Goal: Transaction & Acquisition: Purchase product/service

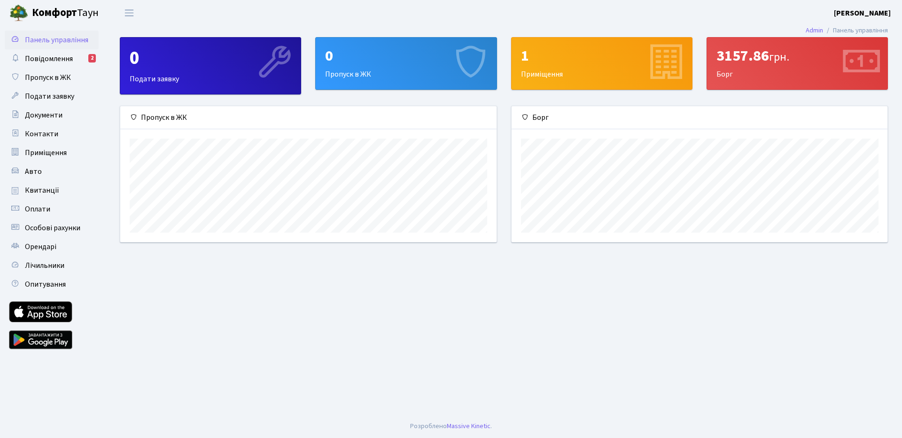
scroll to position [136, 376]
click at [61, 56] on span "Повідомлення" at bounding box center [49, 59] width 48 height 10
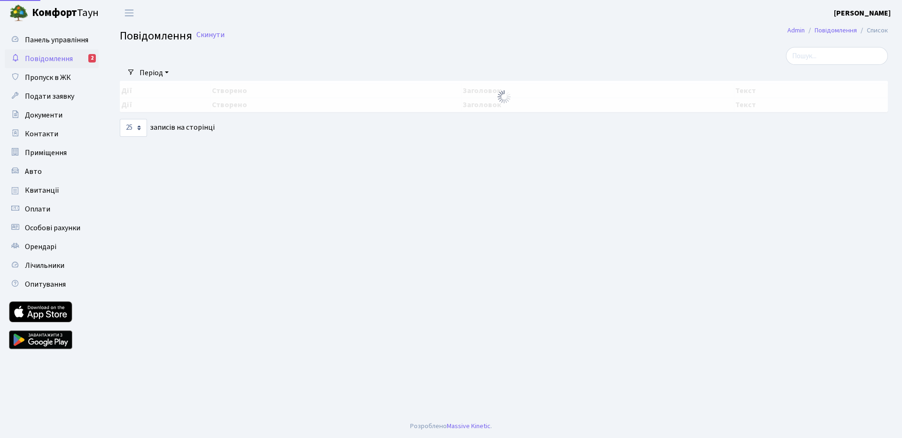
select select "25"
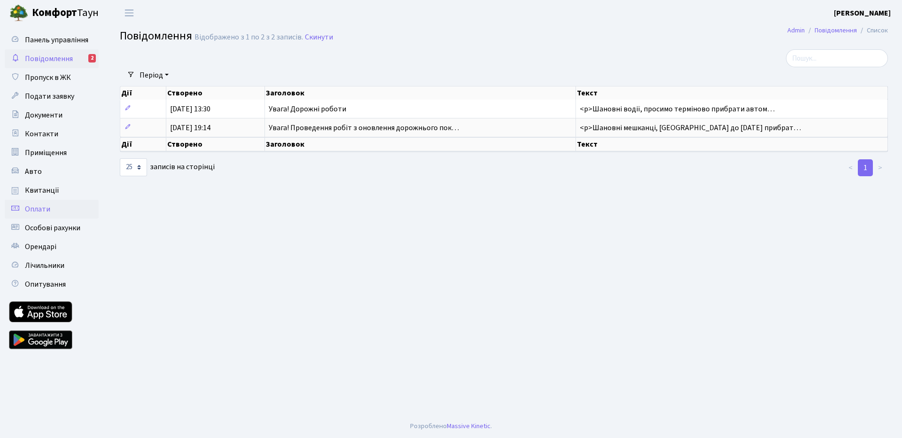
click at [39, 209] on span "Оплати" at bounding box center [37, 209] width 25 height 10
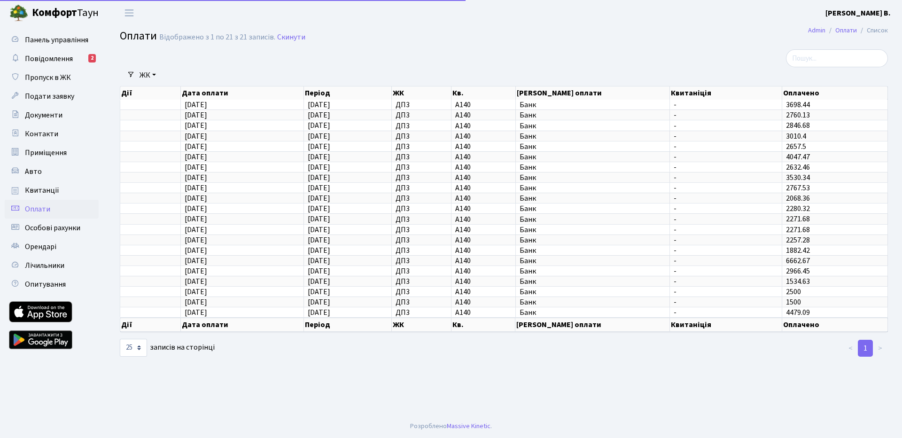
select select "25"
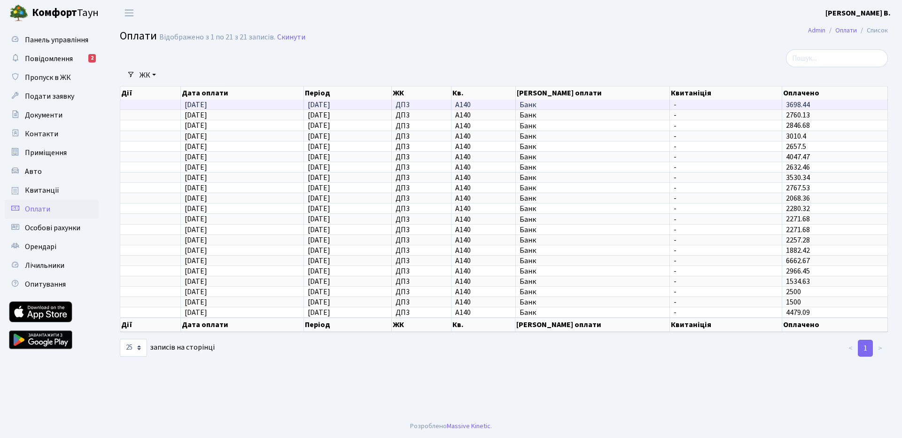
click at [537, 103] on span "Банк" at bounding box center [593, 105] width 147 height 8
click at [793, 106] on span "3698.44" at bounding box center [798, 105] width 24 height 10
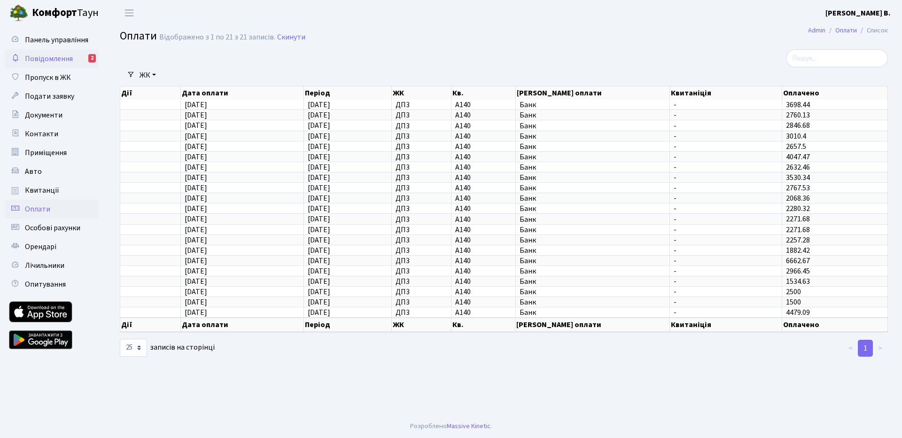
click at [60, 56] on span "Повідомлення" at bounding box center [49, 59] width 48 height 10
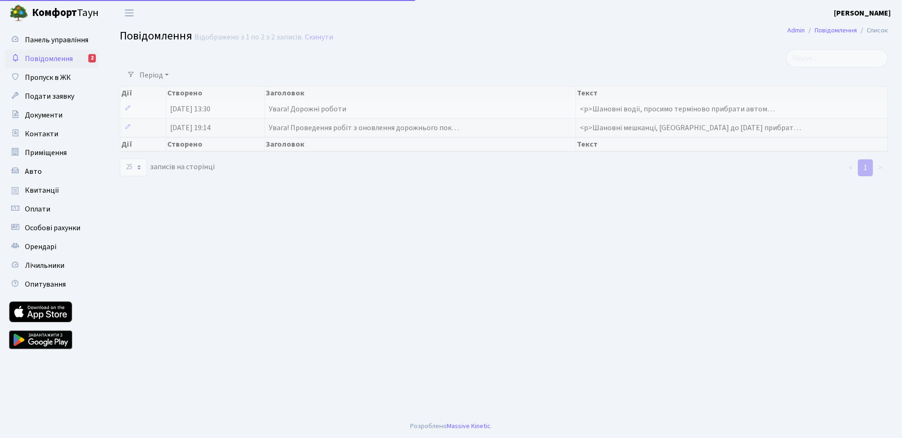
select select "25"
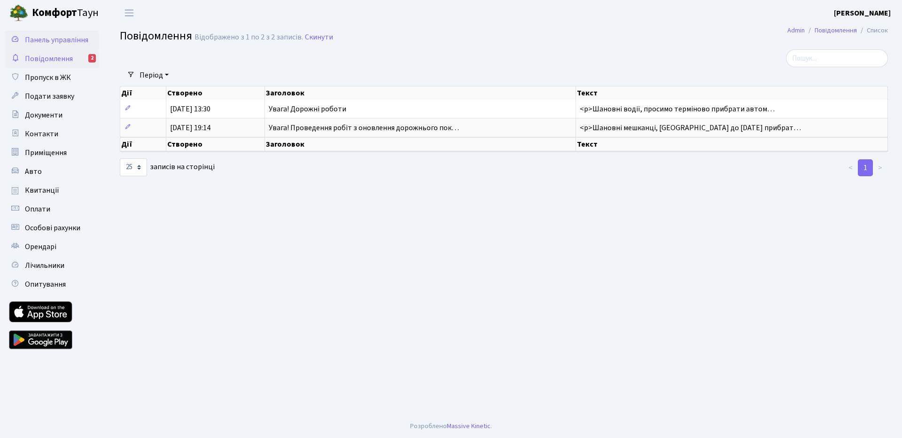
click at [77, 42] on span "Панель управління" at bounding box center [56, 40] width 63 height 10
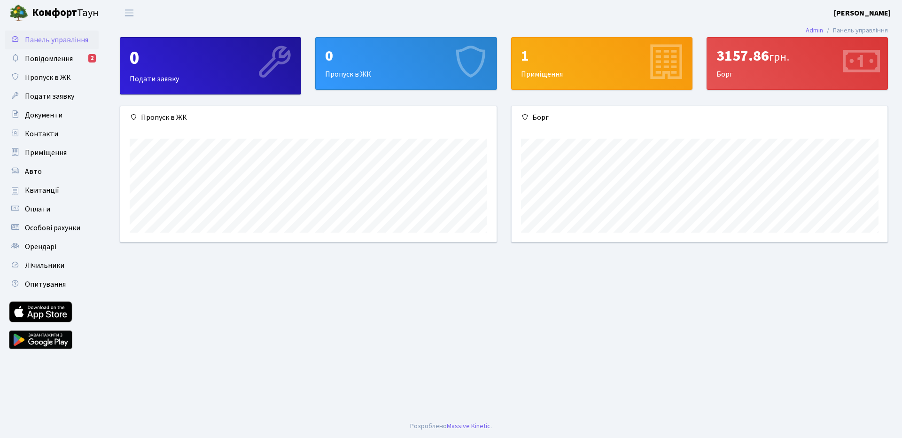
scroll to position [136, 376]
click at [767, 62] on div "3157.86 грн." at bounding box center [798, 56] width 162 height 18
click at [715, 62] on div "3157.86 грн. Борг" at bounding box center [797, 64] width 180 height 52
click at [49, 209] on link "Оплати" at bounding box center [52, 209] width 94 height 19
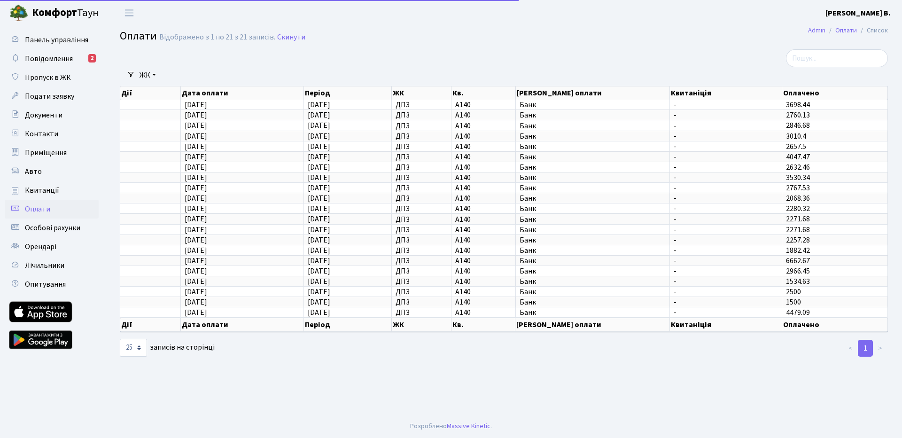
select select "25"
click at [47, 184] on link "Квитанції" at bounding box center [52, 190] width 94 height 19
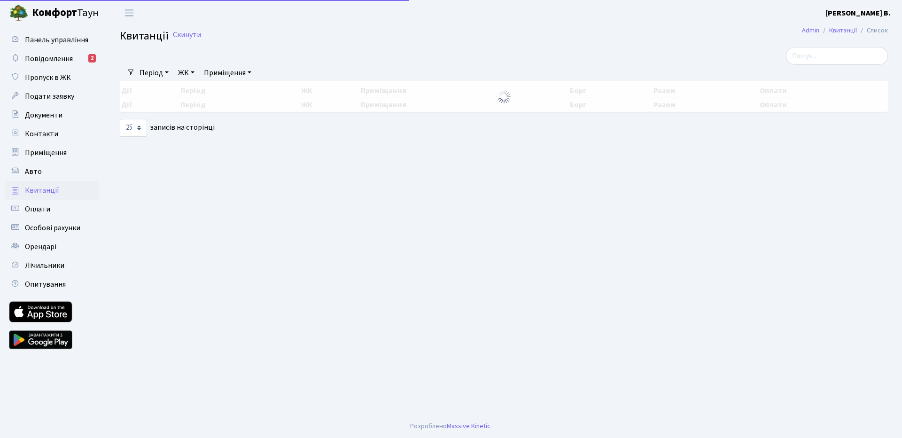
select select "25"
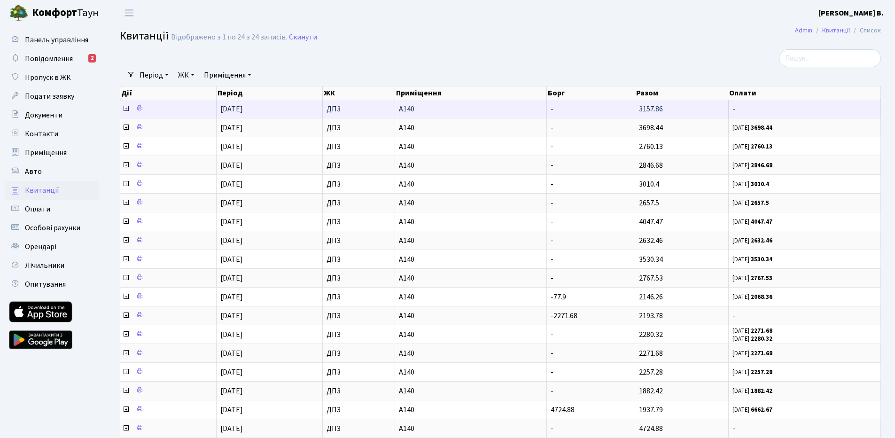
click at [124, 108] on icon at bounding box center [126, 109] width 8 height 8
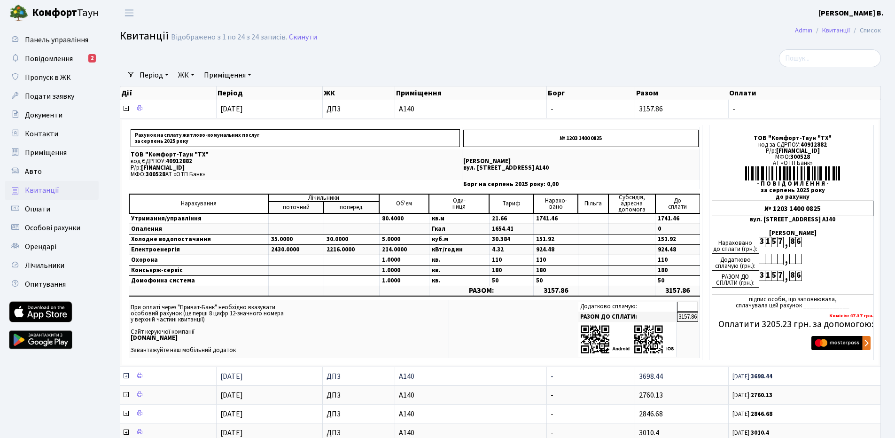
click at [123, 378] on icon at bounding box center [126, 376] width 8 height 8
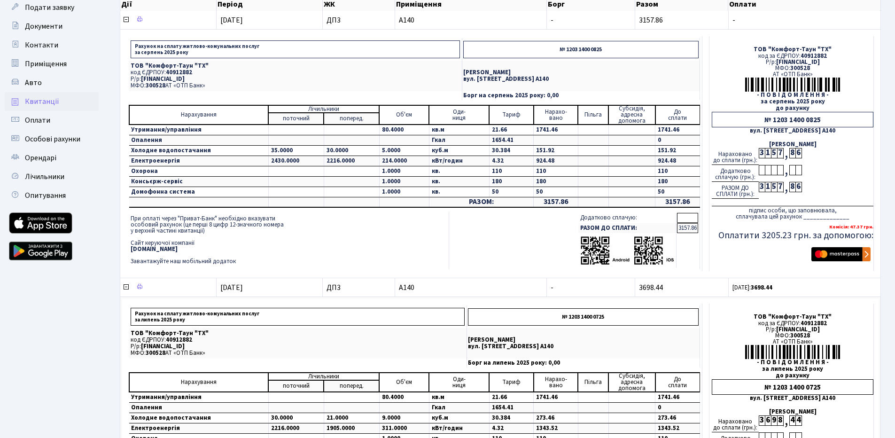
scroll to position [113, 0]
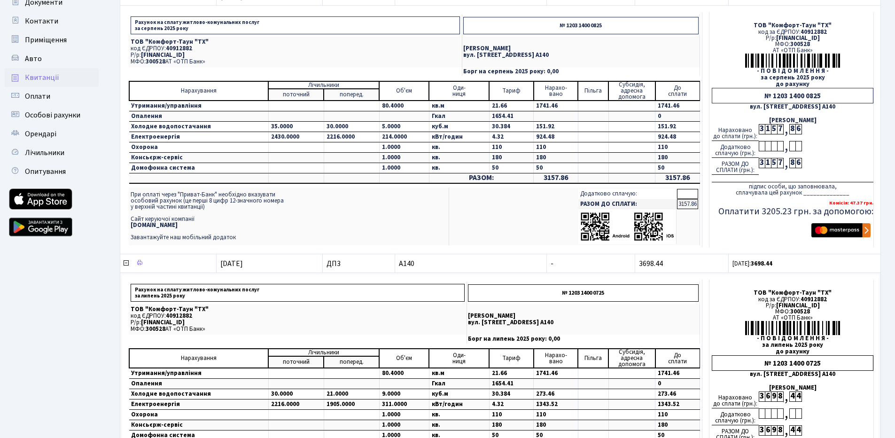
click at [429, 141] on td "кВт/годин" at bounding box center [459, 137] width 60 height 10
click at [396, 137] on tr "Електроенергія 2430.0000 2216.0000 214.0000 кВт/годин 4.32 924.48 924.48" at bounding box center [414, 137] width 571 height 10
click at [518, 218] on td "Додатково сплачую: РАЗОМ ДО СПЛАТИ: 3157.86" at bounding box center [574, 216] width 251 height 58
click at [476, 204] on td "Додатково сплачую: РАЗОМ ДО СПЛАТИ: 3157.86" at bounding box center [574, 216] width 251 height 58
click at [475, 206] on td "Додатково сплачую: РАЗОМ ДО СПЛАТИ: 3157.86" at bounding box center [574, 216] width 251 height 58
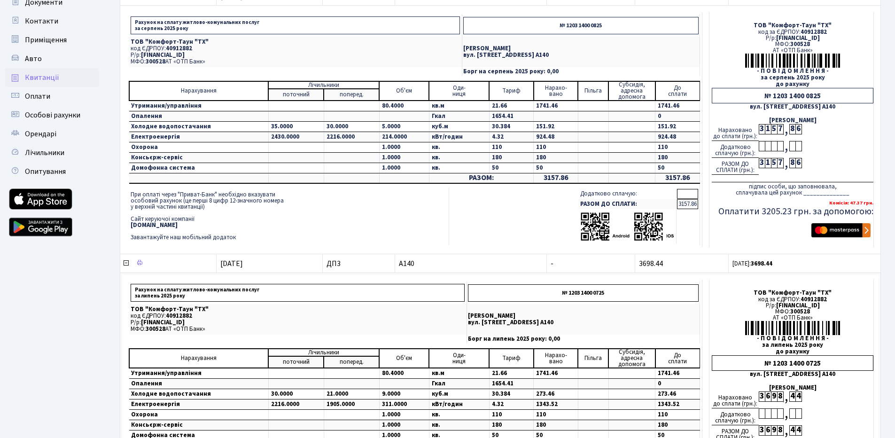
click at [452, 188] on td "Додатково сплачую: РАЗОМ ДО СПЛАТИ: 3157.86" at bounding box center [574, 216] width 251 height 58
click at [451, 187] on td at bounding box center [414, 186] width 571 height 4
click at [449, 187] on td "Додатково сплачую: РАЗОМ ДО СПЛАТИ: 3157.86" at bounding box center [574, 216] width 251 height 58
click at [820, 231] on img "submit" at bounding box center [840, 230] width 59 height 14
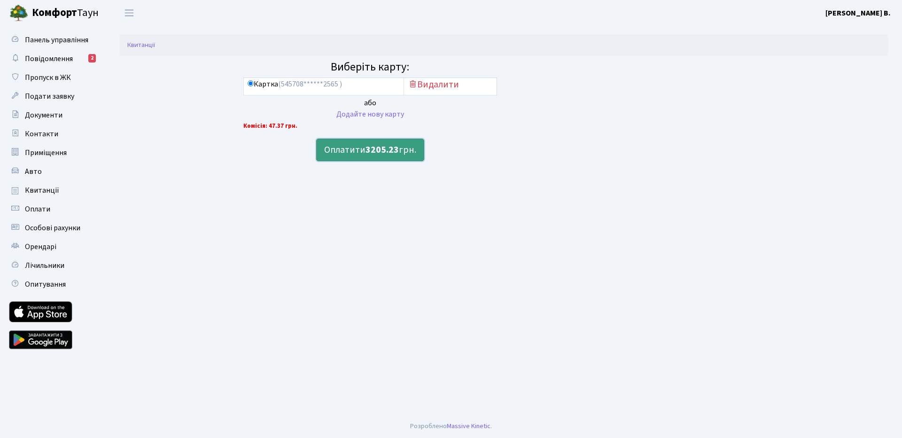
click at [355, 157] on button "Оплатити 3205.23 грн." at bounding box center [370, 150] width 108 height 23
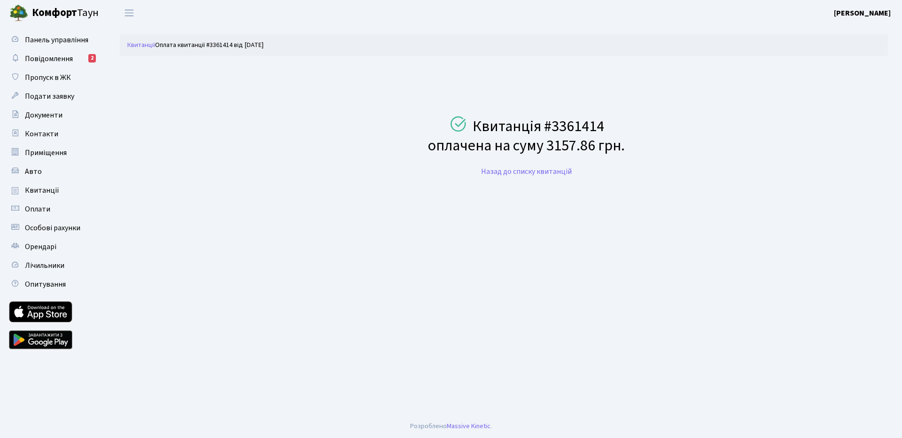
click at [355, 193] on main "Квитанції Оплата квитанції #3361414 від [DATE] Квитанція #3361414 оплачена на с…" at bounding box center [504, 220] width 796 height 389
click at [69, 57] on span "Повідомлення" at bounding box center [49, 59] width 48 height 10
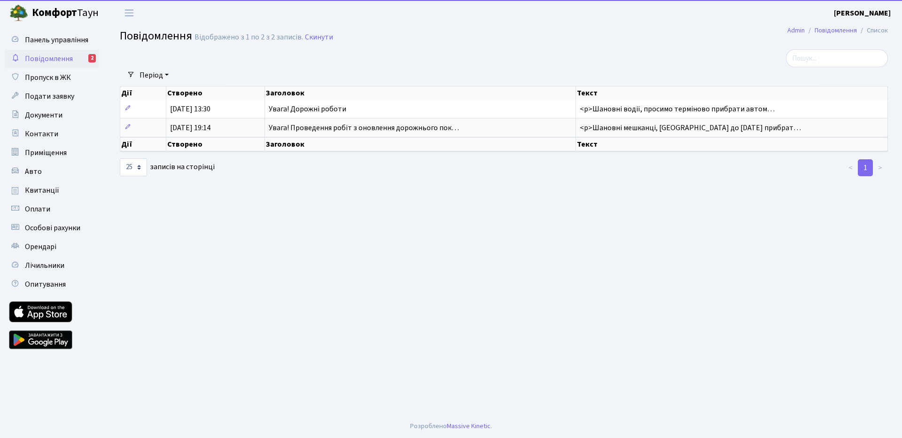
select select "25"
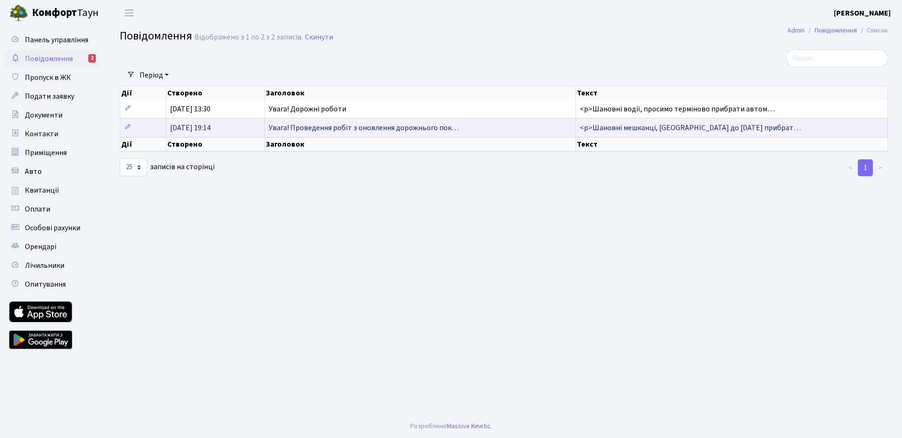
click at [345, 123] on span "Увага! Проведення робіт з оновлення дорожнього пок…" at bounding box center [364, 128] width 190 height 10
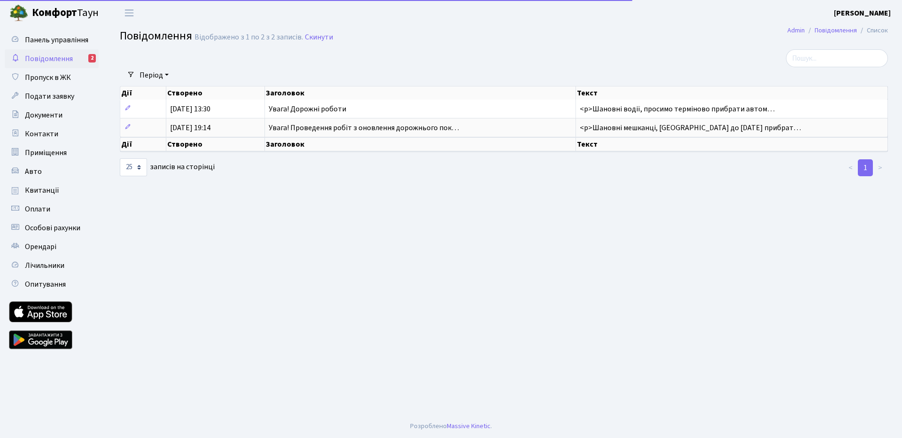
select select "25"
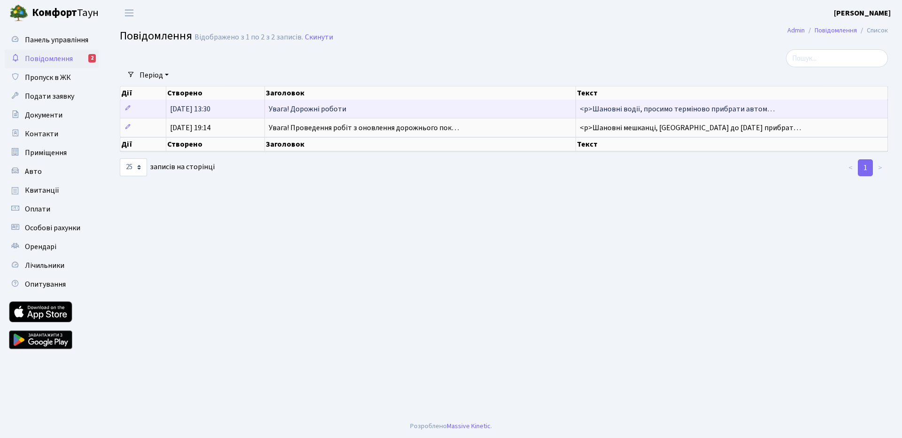
click at [337, 110] on span "Увага! Дорожні роботи" at bounding box center [308, 109] width 78 height 10
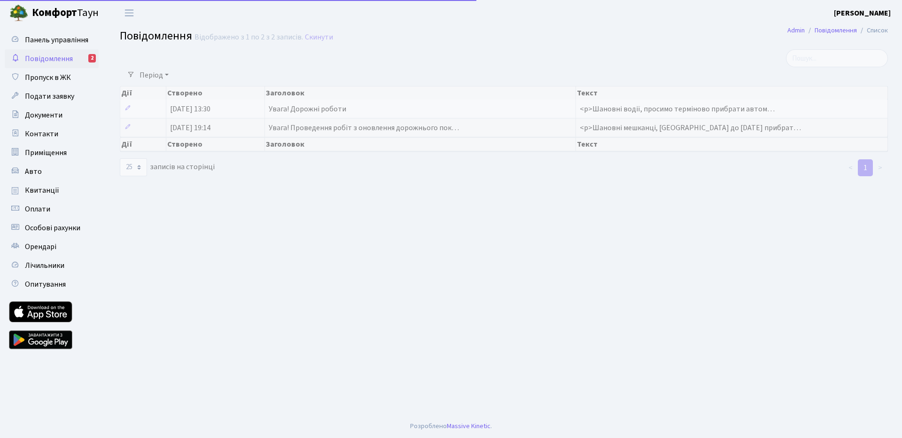
select select "25"
